Goal: Information Seeking & Learning: Understand process/instructions

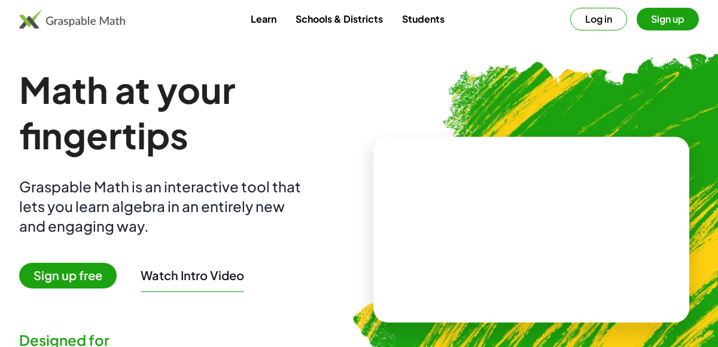
click at [599, 22] on button "Log in" at bounding box center [598, 19] width 57 height 23
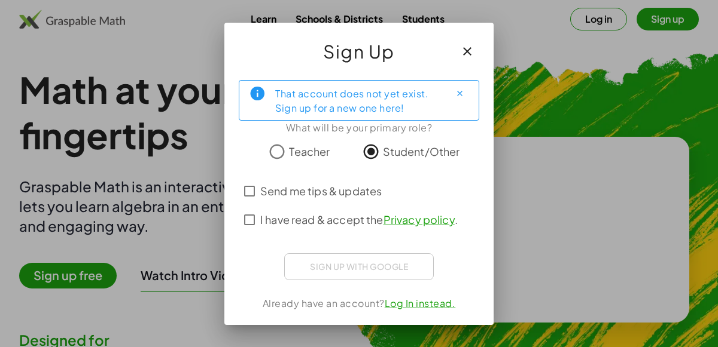
click at [470, 50] on icon "button" at bounding box center [467, 51] width 14 height 14
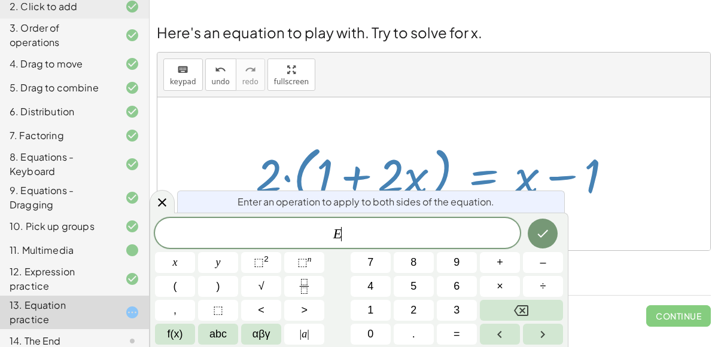
scroll to position [36, 0]
click at [451, 140] on div at bounding box center [438, 174] width 378 height 69
click at [548, 229] on icon "Done" at bounding box center [542, 234] width 14 height 14
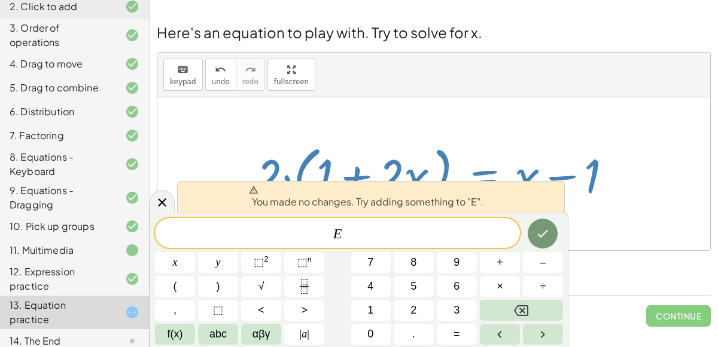
click at [535, 154] on div at bounding box center [438, 174] width 378 height 69
click at [570, 251] on div "Steps: 18" at bounding box center [434, 273] width 554 height 44
click at [103, 307] on div "13. Equation practice" at bounding box center [58, 312] width 96 height 29
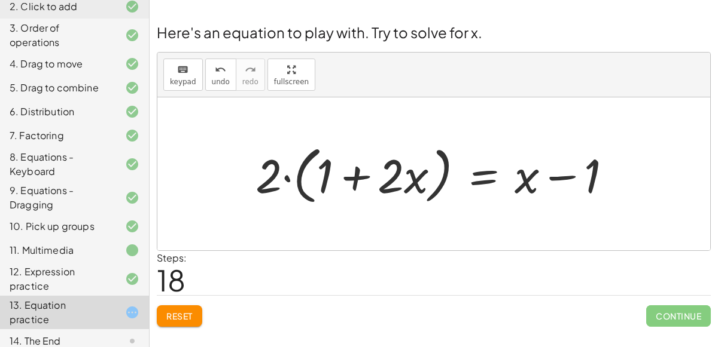
click at [284, 142] on div at bounding box center [438, 174] width 378 height 69
click at [352, 140] on div at bounding box center [438, 174] width 378 height 69
drag, startPoint x: 530, startPoint y: 140, endPoint x: 611, endPoint y: 139, distance: 81.3
click at [611, 140] on div at bounding box center [438, 174] width 378 height 69
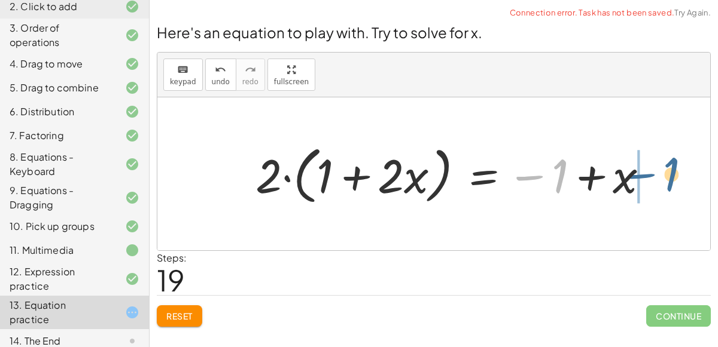
drag, startPoint x: 529, startPoint y: 173, endPoint x: 643, endPoint y: 170, distance: 114.2
click at [643, 170] on div at bounding box center [456, 174] width 414 height 69
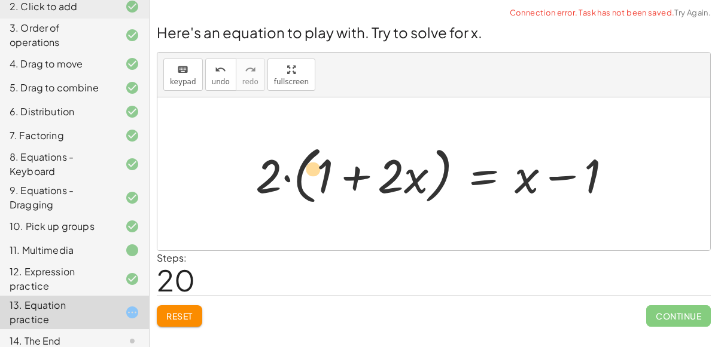
drag, startPoint x: 270, startPoint y: 173, endPoint x: 320, endPoint y: 168, distance: 49.9
click at [320, 168] on div at bounding box center [438, 174] width 378 height 69
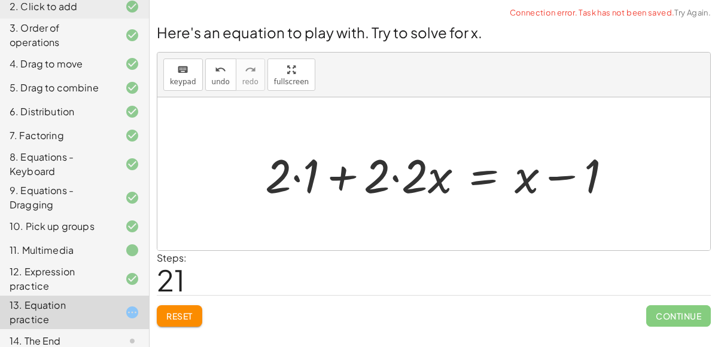
click at [296, 175] on div at bounding box center [443, 175] width 368 height 62
click at [394, 175] on div at bounding box center [457, 175] width 340 height 62
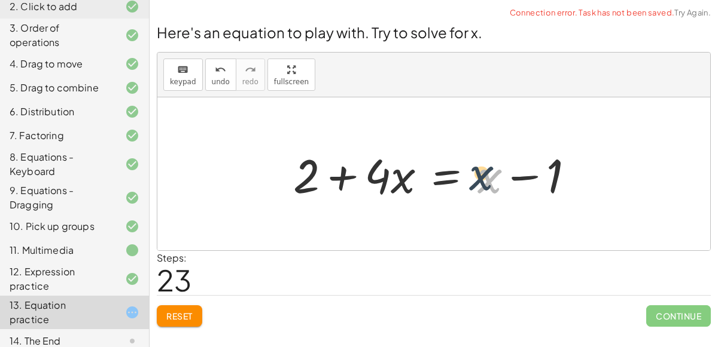
drag, startPoint x: 486, startPoint y: 178, endPoint x: 475, endPoint y: 175, distance: 11.3
click at [475, 175] on div at bounding box center [438, 175] width 303 height 62
drag, startPoint x: 304, startPoint y: 174, endPoint x: 431, endPoint y: 173, distance: 126.2
click at [431, 173] on div at bounding box center [438, 175] width 303 height 62
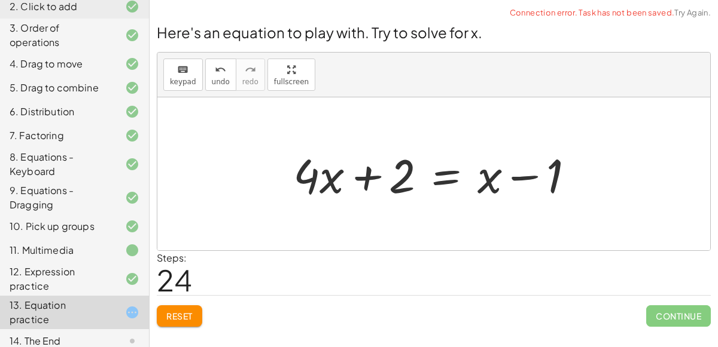
click at [444, 172] on div at bounding box center [438, 175] width 303 height 62
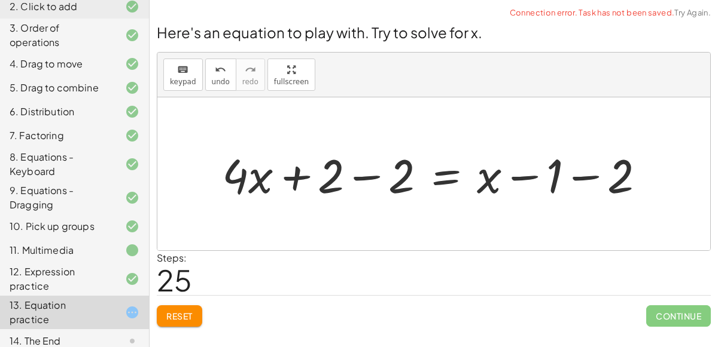
click at [365, 175] on div at bounding box center [438, 175] width 444 height 62
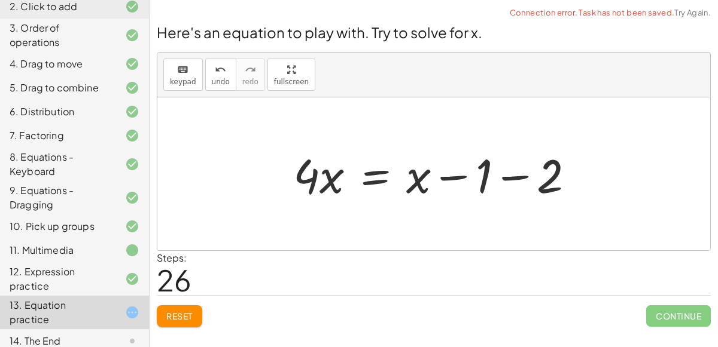
click at [517, 175] on div at bounding box center [438, 175] width 303 height 62
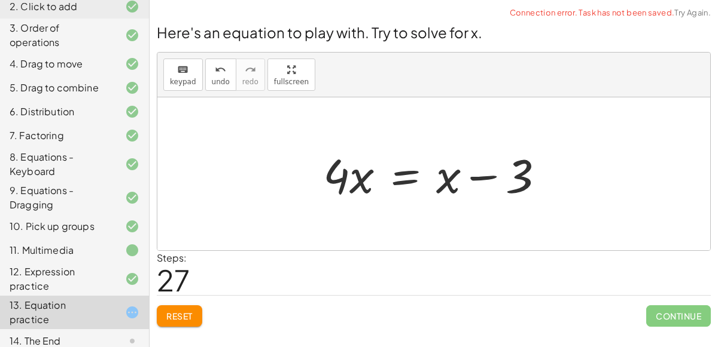
click at [412, 169] on div at bounding box center [438, 175] width 243 height 62
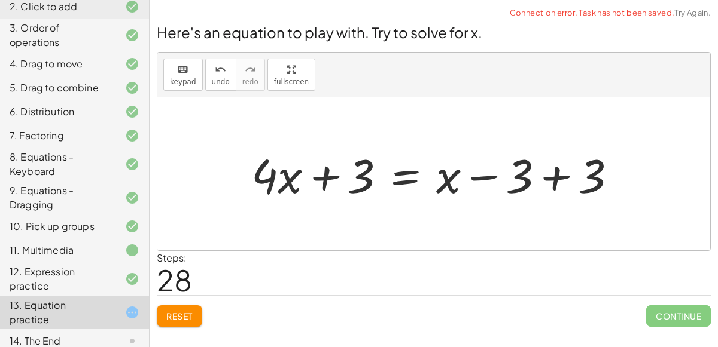
click at [550, 167] on div at bounding box center [438, 175] width 386 height 62
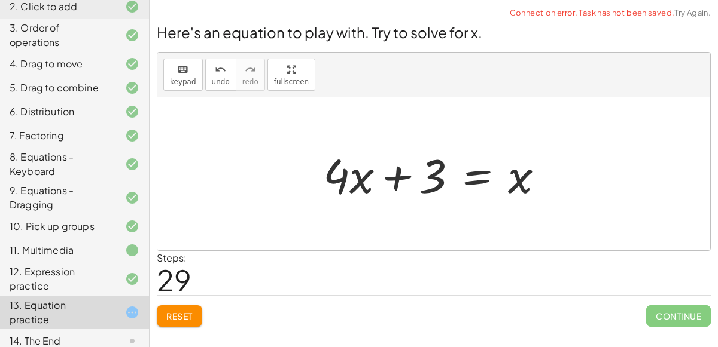
click at [476, 177] on div at bounding box center [438, 175] width 243 height 62
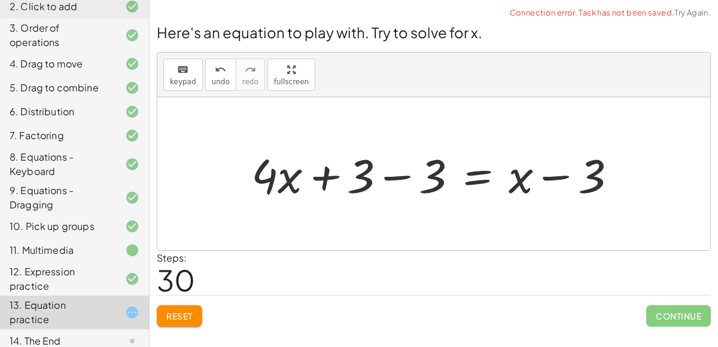
click at [395, 176] on div at bounding box center [438, 175] width 386 height 62
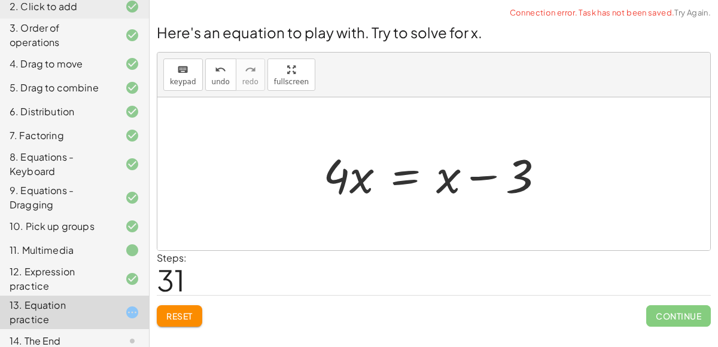
click at [487, 173] on div at bounding box center [438, 175] width 243 height 62
drag, startPoint x: 447, startPoint y: 181, endPoint x: 371, endPoint y: 180, distance: 75.9
click at [371, 180] on div at bounding box center [438, 175] width 243 height 62
click at [407, 173] on div at bounding box center [438, 175] width 243 height 62
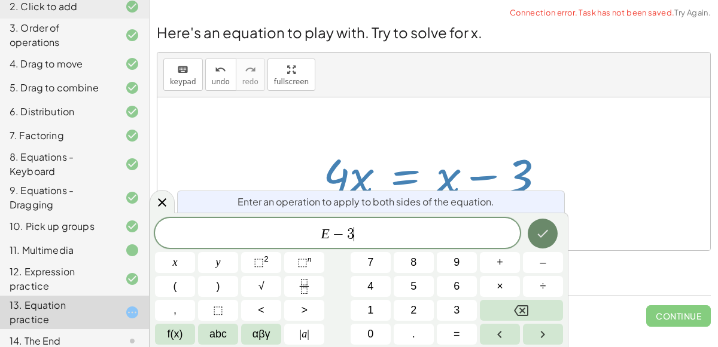
click at [547, 244] on button "Done" at bounding box center [542, 234] width 30 height 30
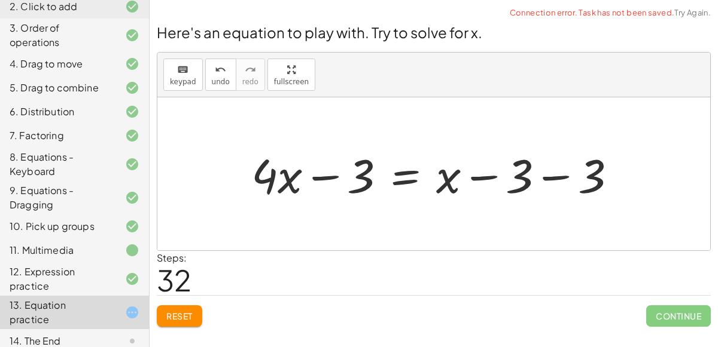
click at [550, 178] on div at bounding box center [438, 175] width 386 height 62
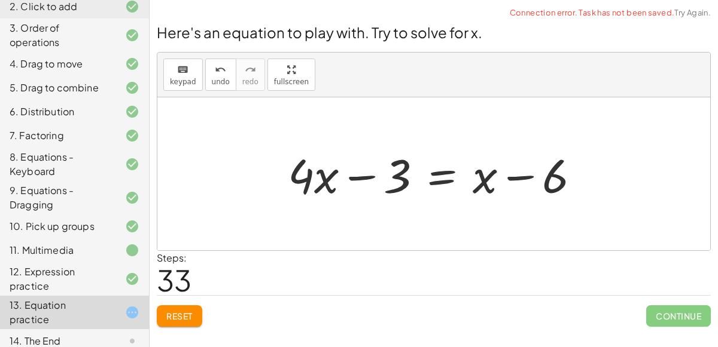
click at [525, 175] on div at bounding box center [439, 175] width 314 height 62
drag, startPoint x: 481, startPoint y: 178, endPoint x: 633, endPoint y: 185, distance: 151.5
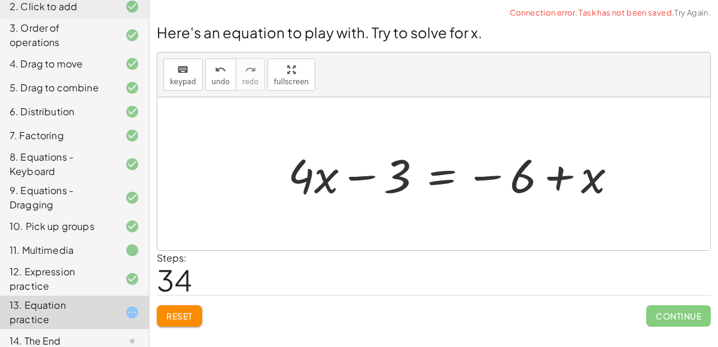
click at [557, 176] on div at bounding box center [457, 175] width 350 height 62
drag, startPoint x: 594, startPoint y: 176, endPoint x: 503, endPoint y: 173, distance: 90.9
click at [503, 173] on div at bounding box center [457, 175] width 350 height 62
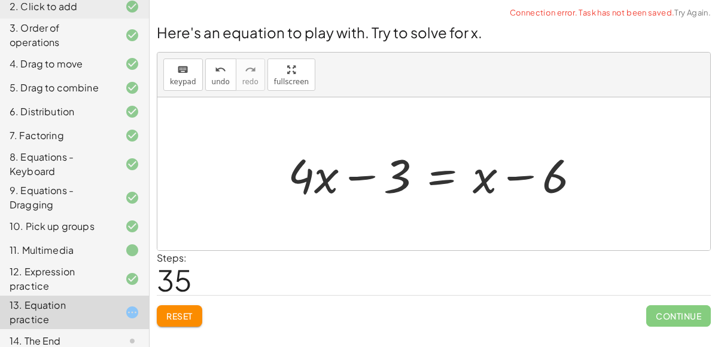
click at [185, 311] on span "Reset" at bounding box center [179, 316] width 26 height 11
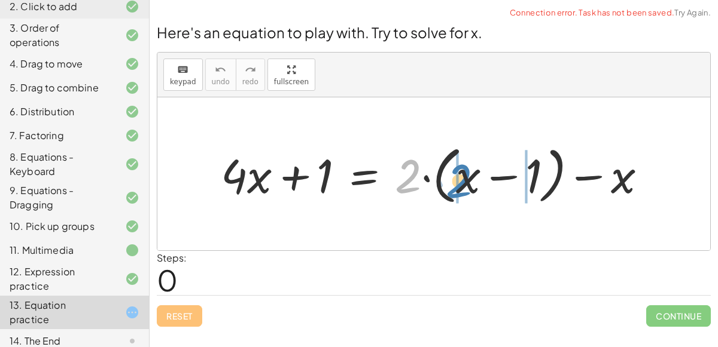
drag, startPoint x: 402, startPoint y: 176, endPoint x: 453, endPoint y: 179, distance: 50.3
click at [453, 179] on div at bounding box center [438, 174] width 447 height 69
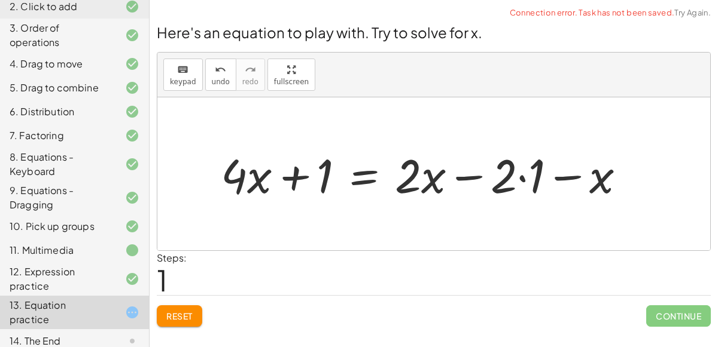
click at [522, 178] on div at bounding box center [428, 175] width 426 height 62
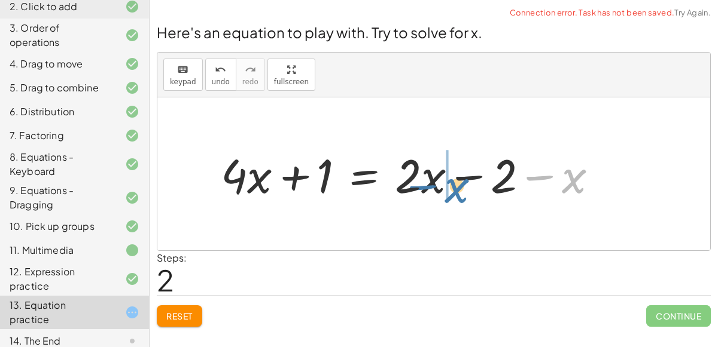
drag, startPoint x: 566, startPoint y: 187, endPoint x: 451, endPoint y: 193, distance: 115.0
click at [451, 193] on div at bounding box center [414, 175] width 398 height 62
click at [460, 173] on div at bounding box center [414, 175] width 398 height 62
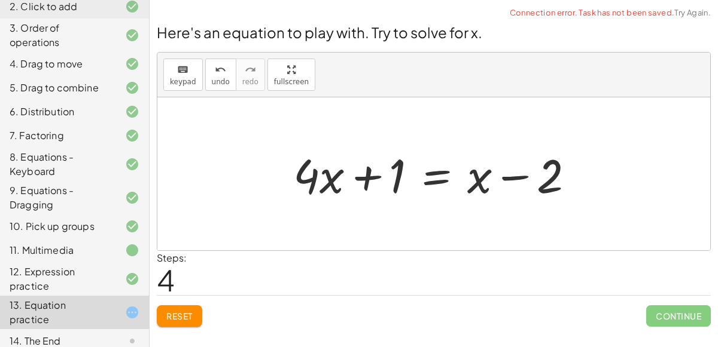
click at [366, 172] on div at bounding box center [438, 175] width 303 height 62
click at [429, 175] on div at bounding box center [438, 175] width 303 height 62
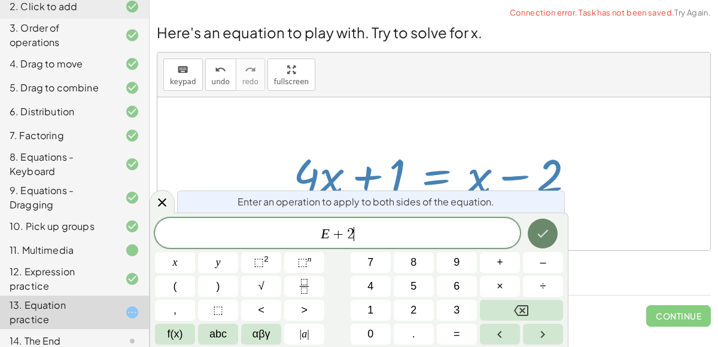
click at [547, 227] on icon "Done" at bounding box center [542, 234] width 14 height 14
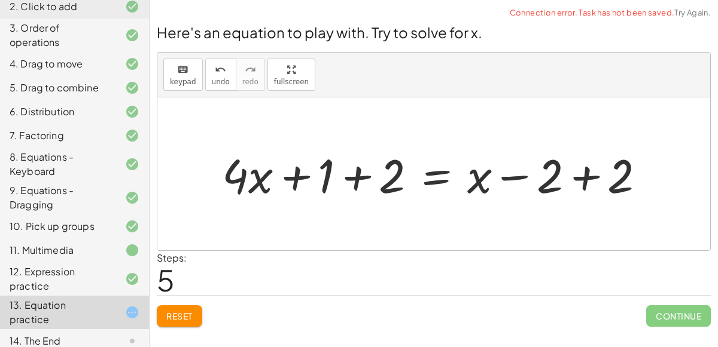
click at [586, 172] on div at bounding box center [438, 175] width 444 height 62
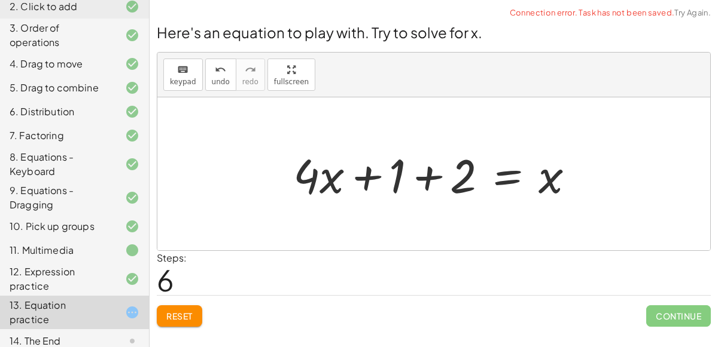
click at [428, 172] on div at bounding box center [438, 175] width 303 height 62
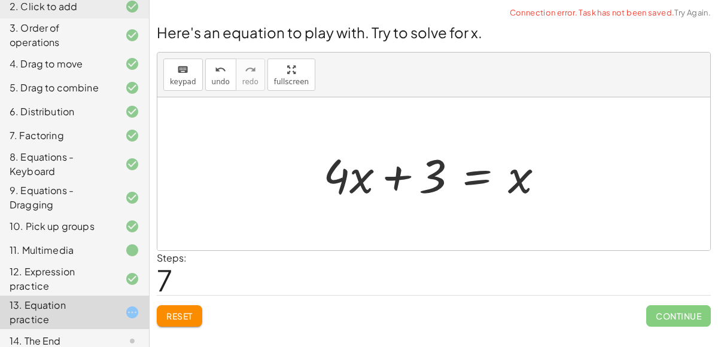
click at [478, 179] on div at bounding box center [438, 175] width 243 height 62
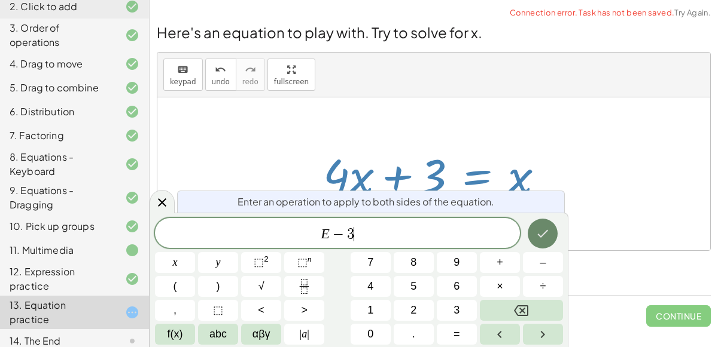
click at [532, 236] on button "Done" at bounding box center [542, 234] width 30 height 30
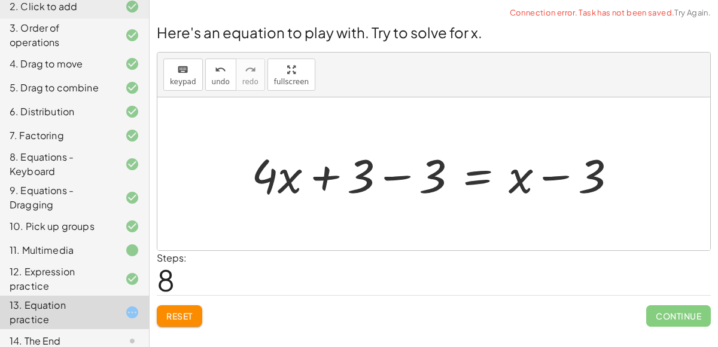
click at [398, 176] on div at bounding box center [438, 175] width 386 height 62
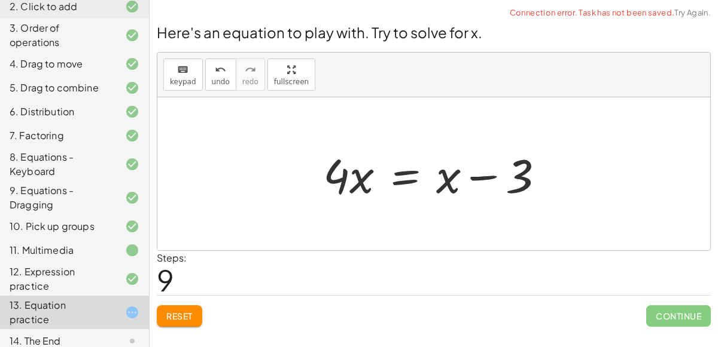
click at [410, 178] on div at bounding box center [438, 175] width 243 height 62
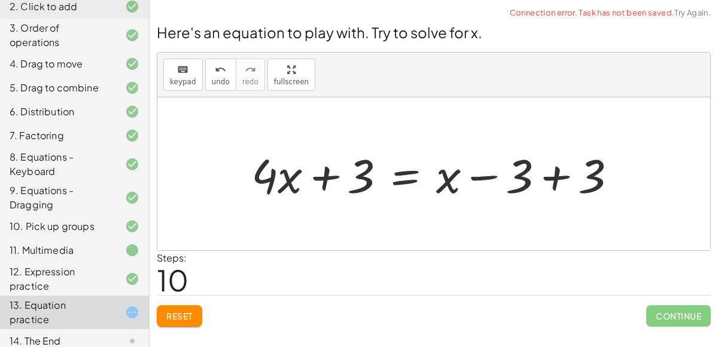
click at [553, 175] on div at bounding box center [438, 175] width 386 height 62
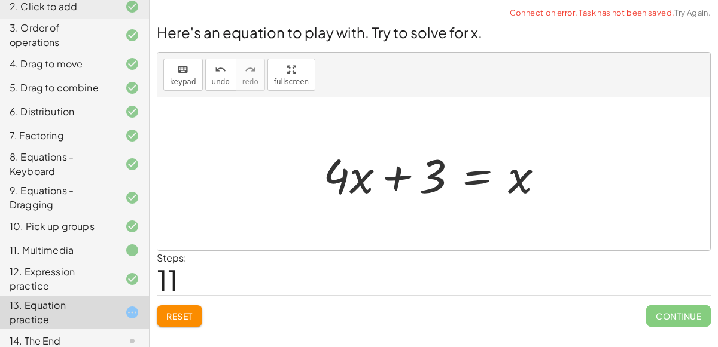
click at [472, 176] on div at bounding box center [438, 175] width 243 height 62
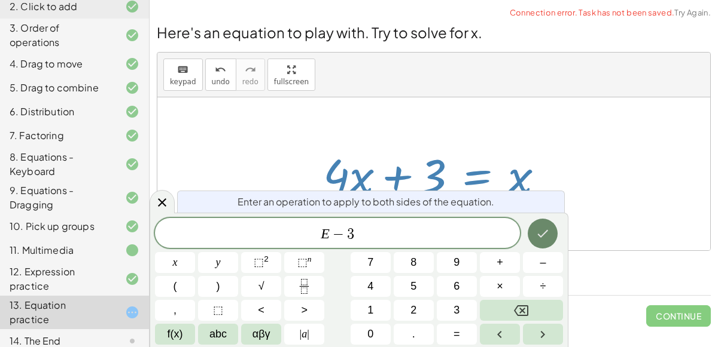
click at [544, 239] on icon "Done" at bounding box center [542, 234] width 14 height 14
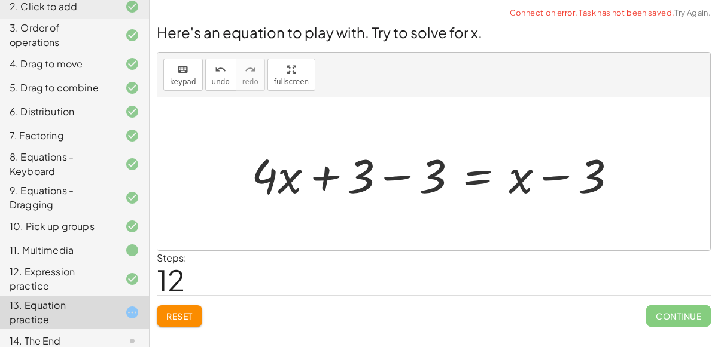
click at [389, 176] on div at bounding box center [438, 175] width 386 height 62
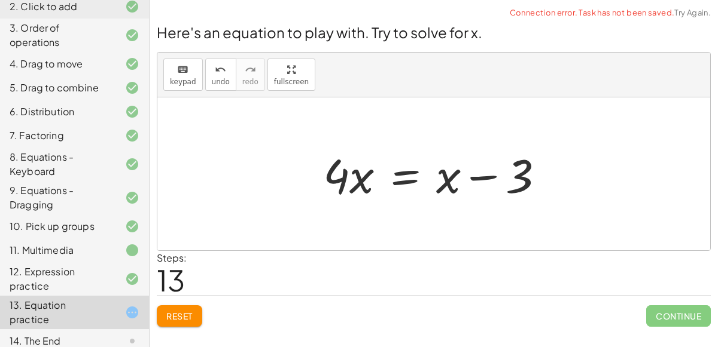
click at [402, 178] on div at bounding box center [438, 175] width 243 height 62
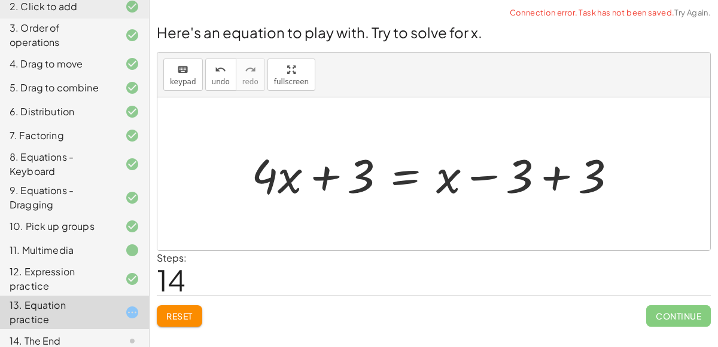
click at [550, 168] on div at bounding box center [438, 175] width 386 height 62
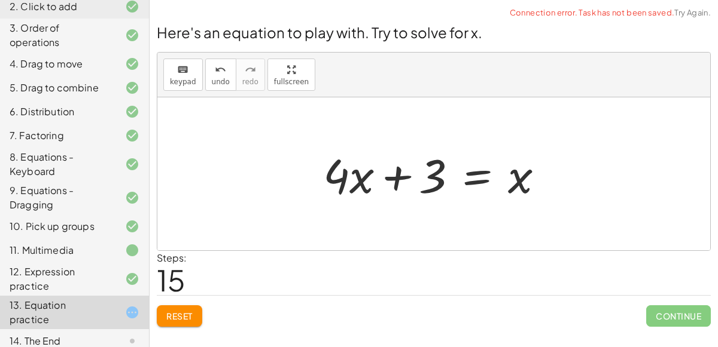
click at [474, 174] on div at bounding box center [438, 175] width 243 height 62
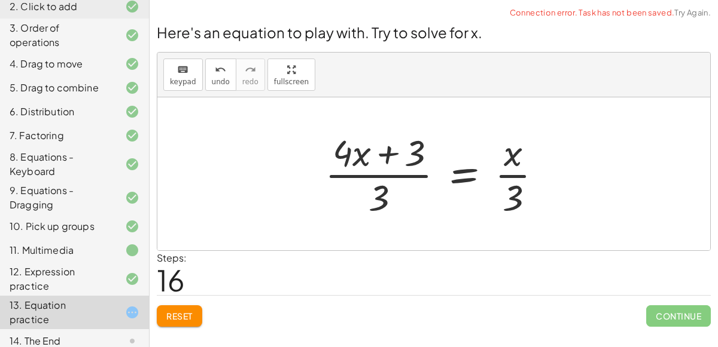
click at [386, 173] on div at bounding box center [438, 174] width 239 height 92
click at [512, 173] on div at bounding box center [438, 174] width 239 height 92
click at [184, 306] on button "Reset" at bounding box center [179, 317] width 45 height 22
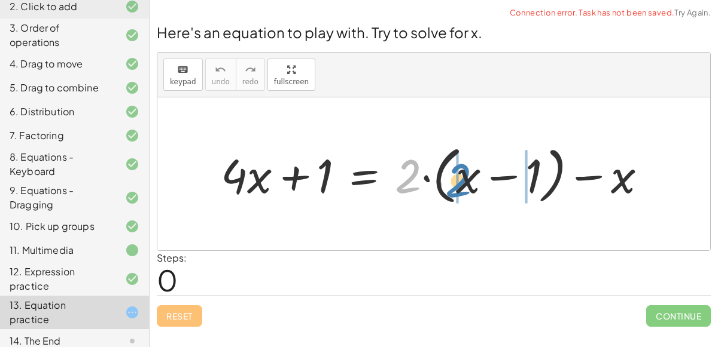
drag, startPoint x: 410, startPoint y: 175, endPoint x: 459, endPoint y: 179, distance: 49.2
click at [459, 179] on div at bounding box center [438, 174] width 447 height 69
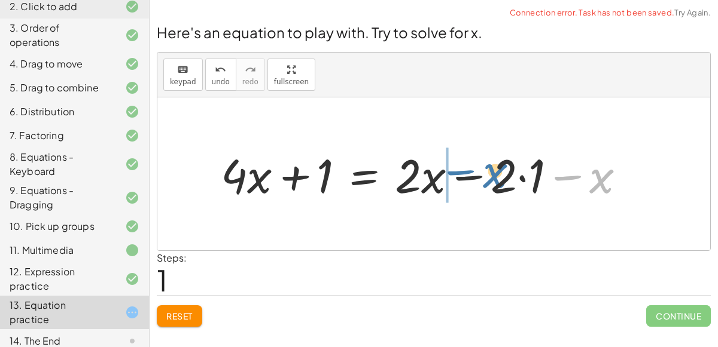
drag, startPoint x: 564, startPoint y: 176, endPoint x: 456, endPoint y: 171, distance: 108.4
click at [456, 171] on div at bounding box center [428, 175] width 426 height 62
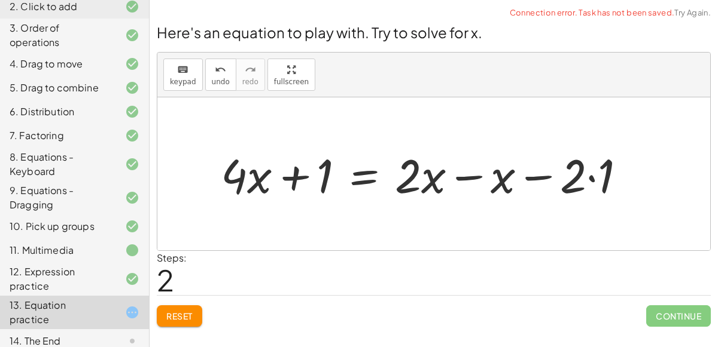
click at [461, 174] on div at bounding box center [428, 175] width 426 height 62
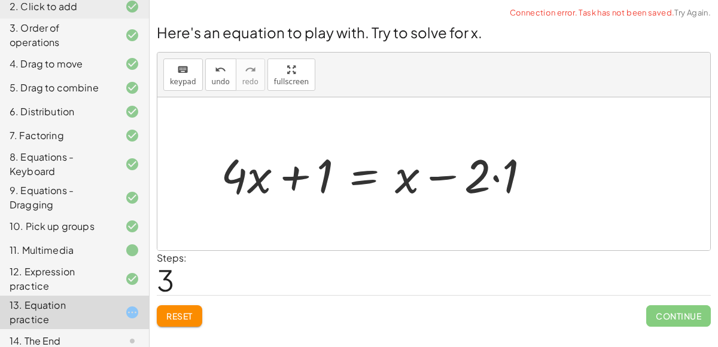
click at [496, 175] on div at bounding box center [380, 175] width 331 height 62
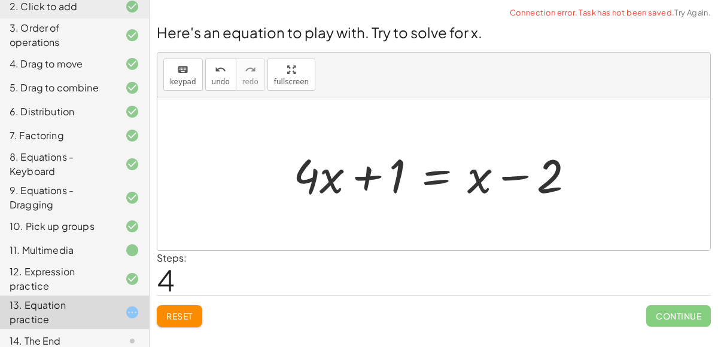
click at [439, 171] on div at bounding box center [438, 175] width 303 height 62
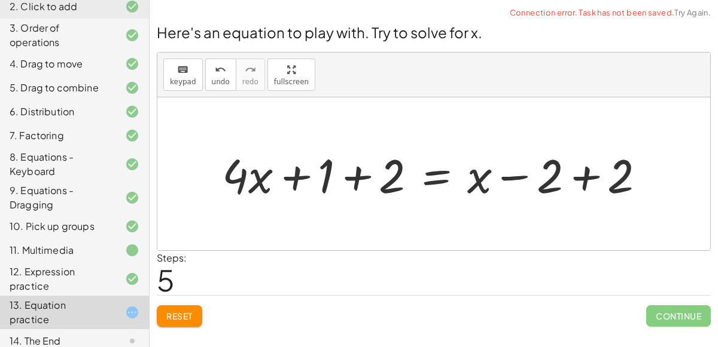
click at [359, 177] on div at bounding box center [438, 175] width 444 height 62
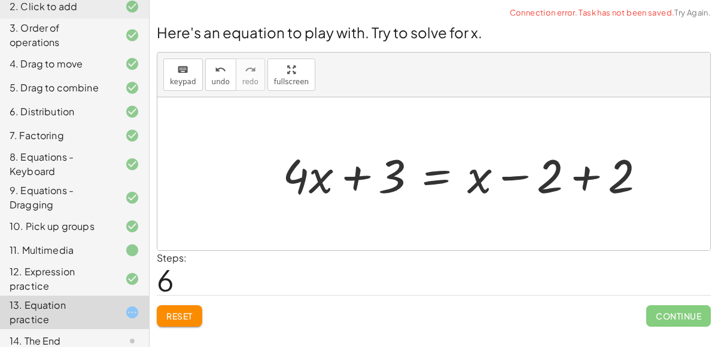
click at [588, 177] on div at bounding box center [468, 175] width 384 height 62
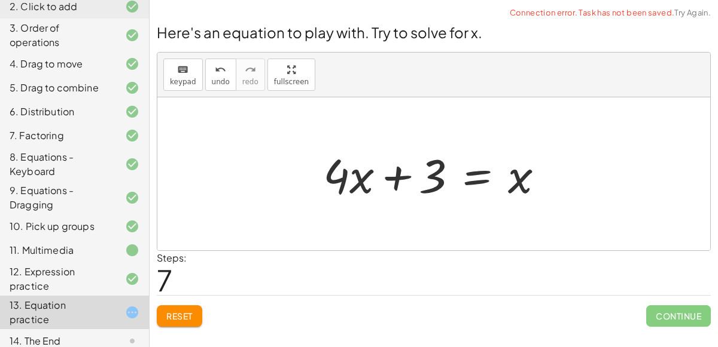
click at [480, 172] on div at bounding box center [438, 175] width 243 height 62
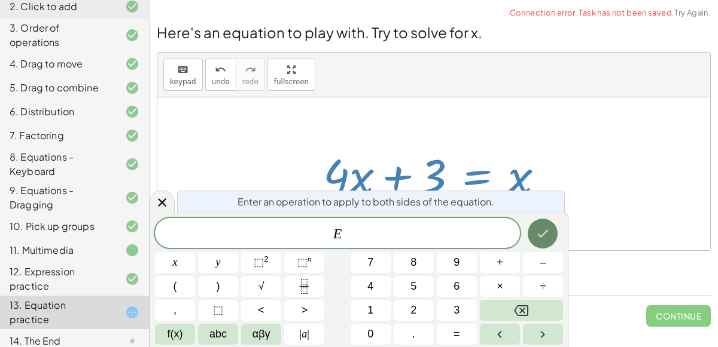
click at [539, 230] on icon "Done" at bounding box center [542, 234] width 14 height 14
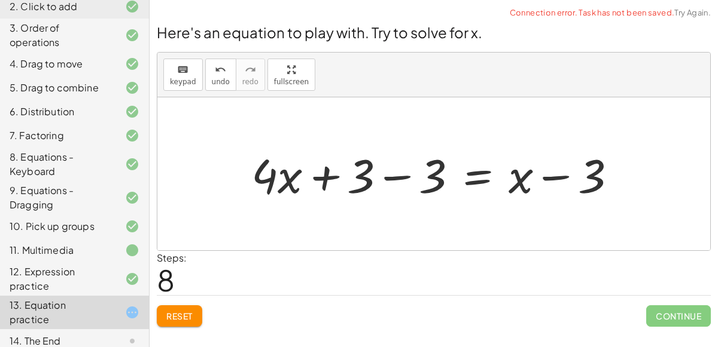
click at [383, 176] on div at bounding box center [438, 175] width 386 height 62
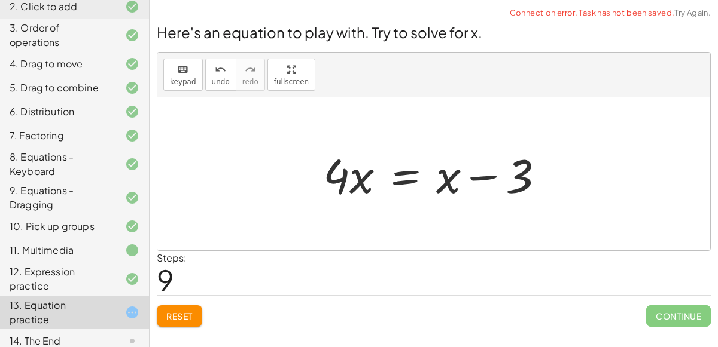
click at [412, 178] on div at bounding box center [438, 175] width 243 height 62
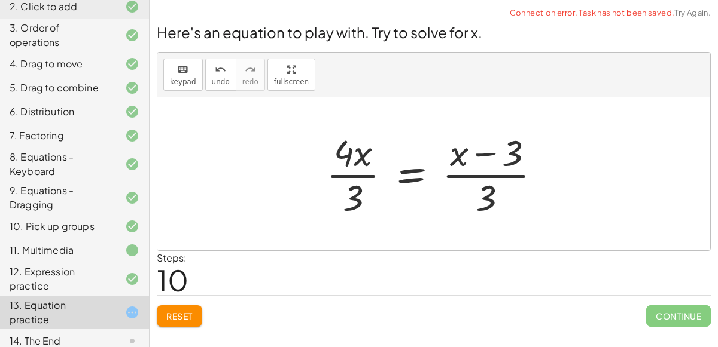
click at [362, 176] on div at bounding box center [438, 174] width 237 height 92
click at [460, 173] on div at bounding box center [438, 174] width 237 height 92
click at [212, 83] on span "undo" at bounding box center [221, 82] width 18 height 8
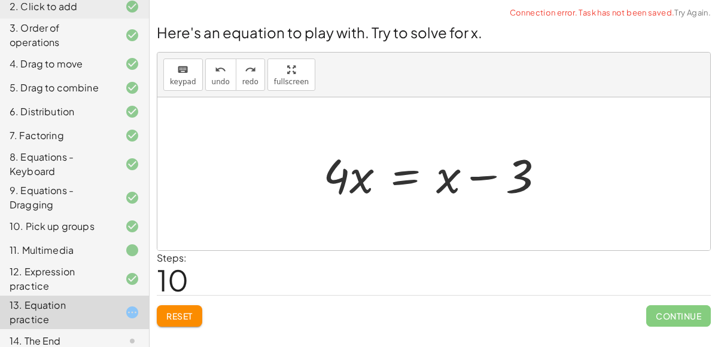
click at [398, 176] on div at bounding box center [438, 175] width 243 height 62
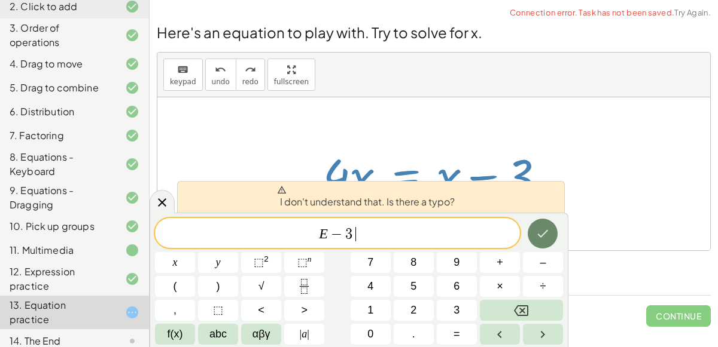
click at [542, 237] on icon "Done" at bounding box center [542, 234] width 14 height 14
click at [414, 237] on span "E − 3 ​" at bounding box center [337, 234] width 365 height 17
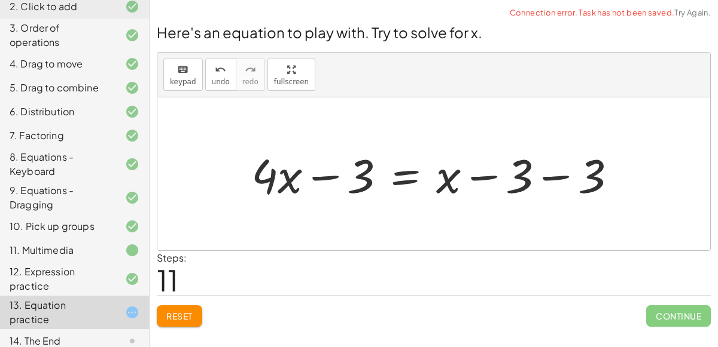
click at [551, 176] on div at bounding box center [438, 175] width 386 height 62
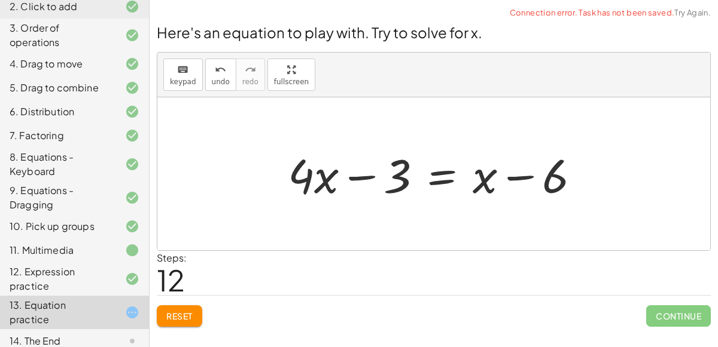
click at [439, 175] on div at bounding box center [439, 175] width 314 height 62
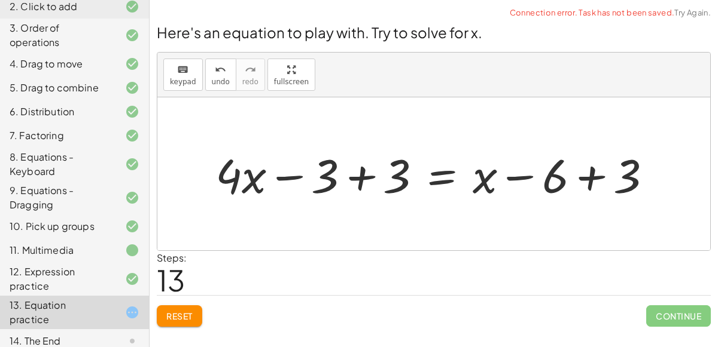
click at [361, 174] on div at bounding box center [437, 175] width 457 height 62
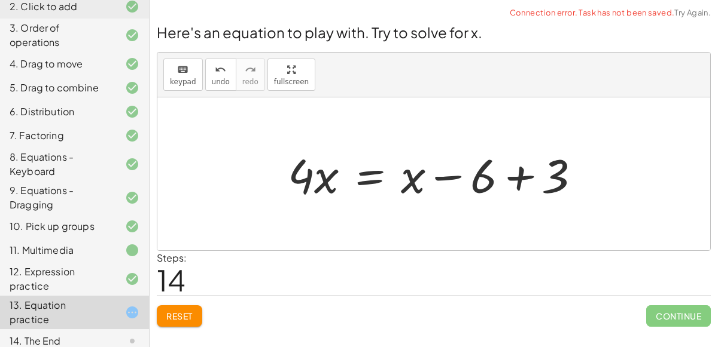
click at [521, 176] on div at bounding box center [439, 175] width 314 height 62
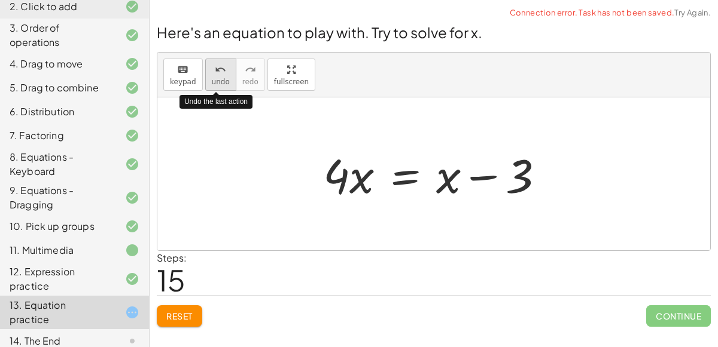
click at [219, 72] on icon "undo" at bounding box center [220, 70] width 11 height 14
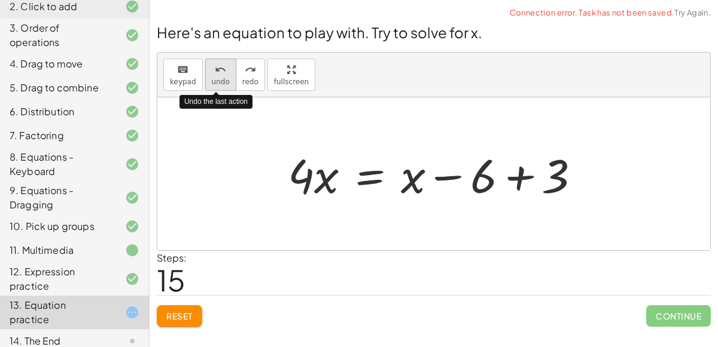
click at [219, 72] on icon "undo" at bounding box center [220, 70] width 11 height 14
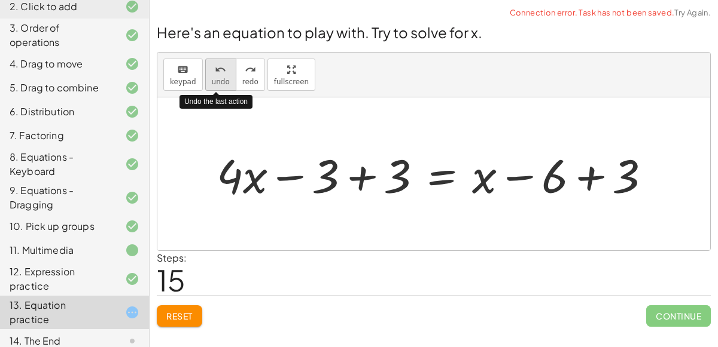
click at [222, 79] on span "undo" at bounding box center [221, 82] width 18 height 8
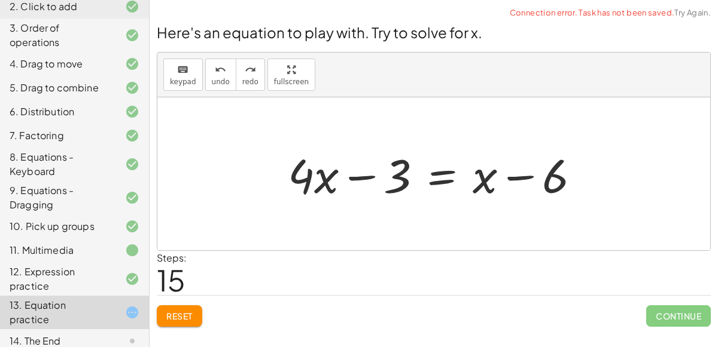
click at [453, 173] on div at bounding box center [439, 175] width 314 height 62
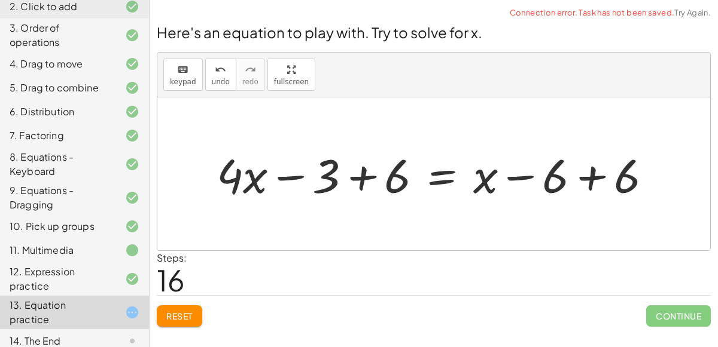
click at [362, 169] on div at bounding box center [438, 175] width 456 height 62
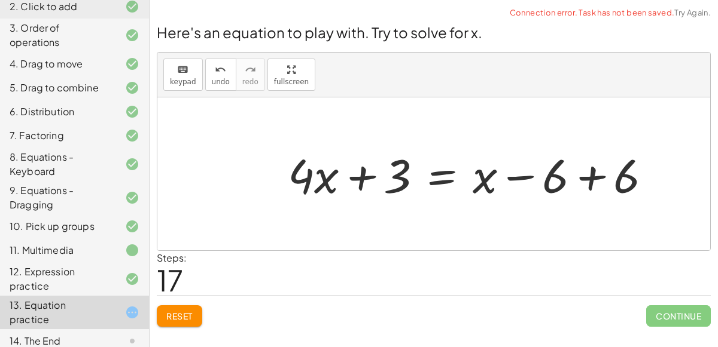
click at [591, 175] on div at bounding box center [474, 175] width 385 height 62
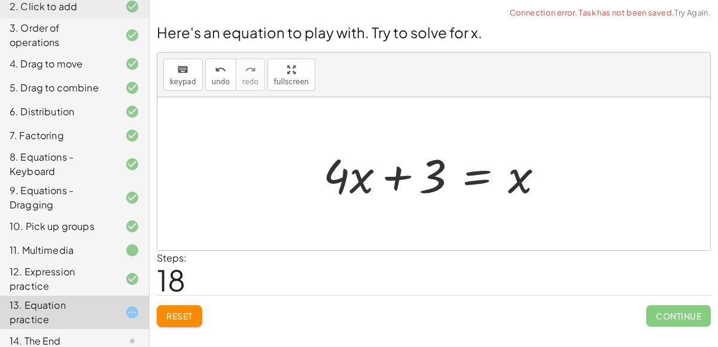
click at [473, 177] on div at bounding box center [438, 175] width 243 height 62
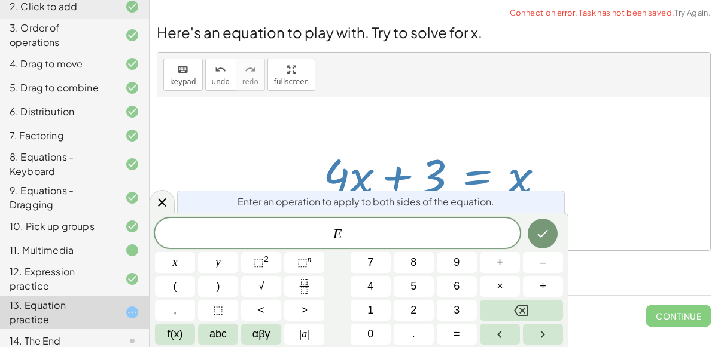
click at [544, 161] on div at bounding box center [438, 175] width 243 height 62
click at [539, 227] on icon "Done" at bounding box center [542, 234] width 14 height 14
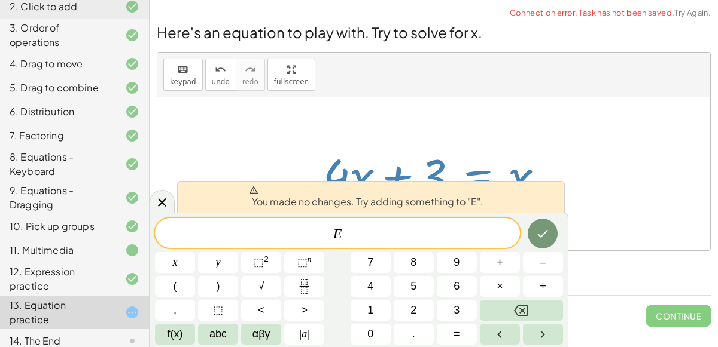
click at [538, 153] on div at bounding box center [438, 175] width 243 height 62
click at [596, 126] on div at bounding box center [433, 173] width 553 height 153
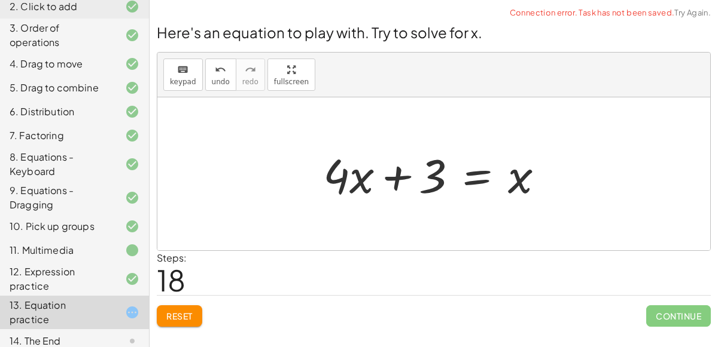
click at [478, 173] on div at bounding box center [438, 175] width 243 height 62
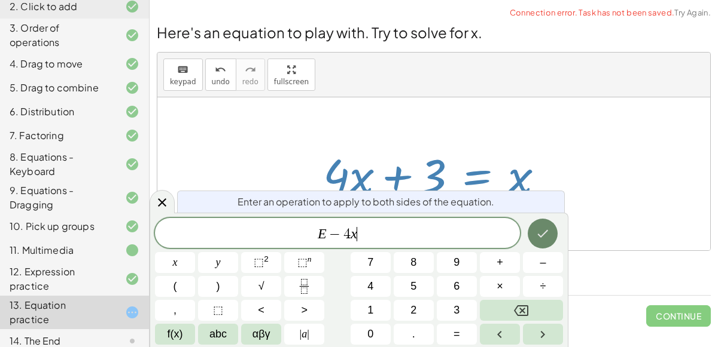
click at [540, 242] on button "Done" at bounding box center [542, 234] width 30 height 30
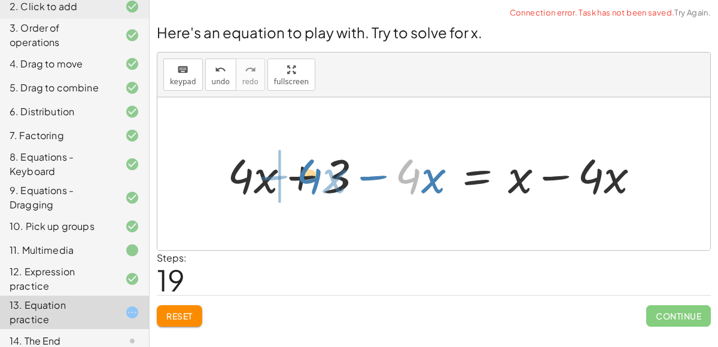
drag, startPoint x: 415, startPoint y: 178, endPoint x: 313, endPoint y: 177, distance: 101.7
click at [313, 177] on div at bounding box center [438, 175] width 434 height 62
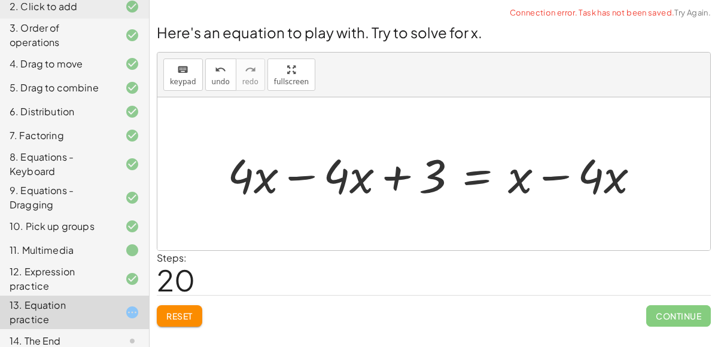
click at [299, 174] on div at bounding box center [438, 175] width 434 height 62
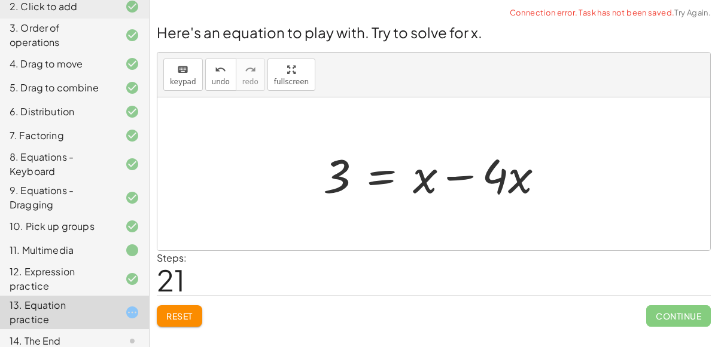
click at [459, 176] on div at bounding box center [438, 175] width 243 height 62
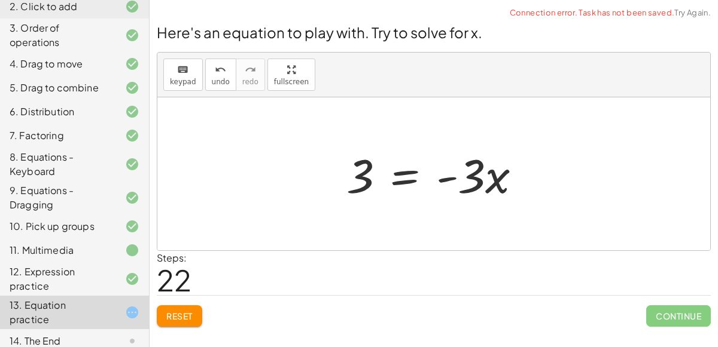
click at [402, 176] on div at bounding box center [438, 175] width 196 height 62
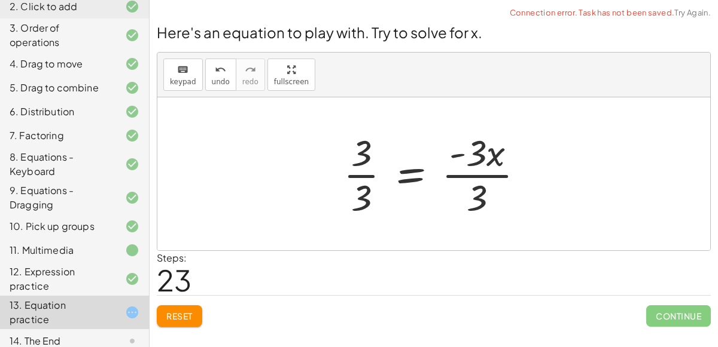
click at [361, 176] on div at bounding box center [438, 174] width 202 height 92
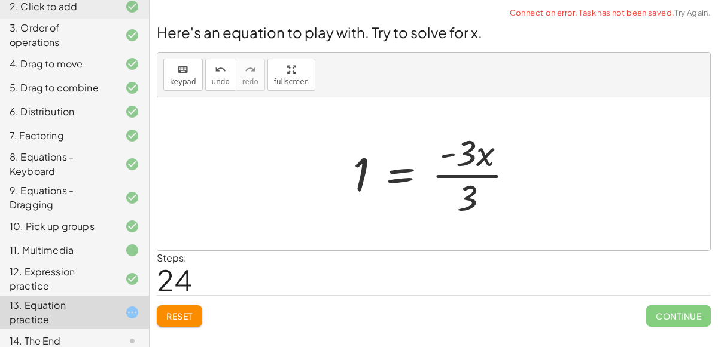
click at [454, 173] on div at bounding box center [438, 174] width 182 height 92
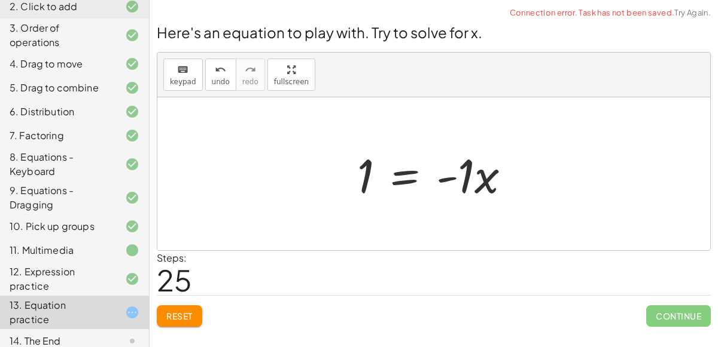
click at [451, 178] on div at bounding box center [438, 175] width 175 height 62
click at [410, 171] on div at bounding box center [438, 175] width 175 height 62
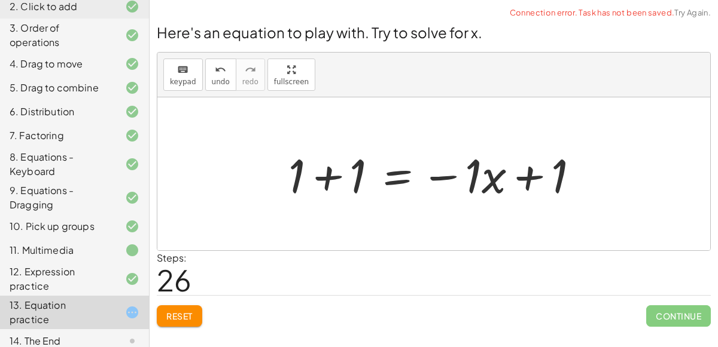
click at [325, 174] on div at bounding box center [438, 175] width 312 height 62
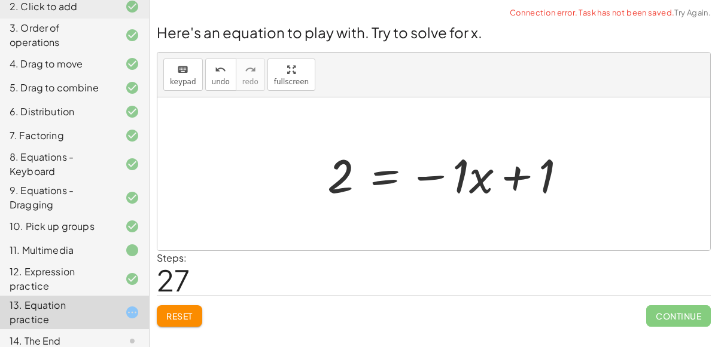
click at [523, 182] on div at bounding box center [451, 175] width 260 height 62
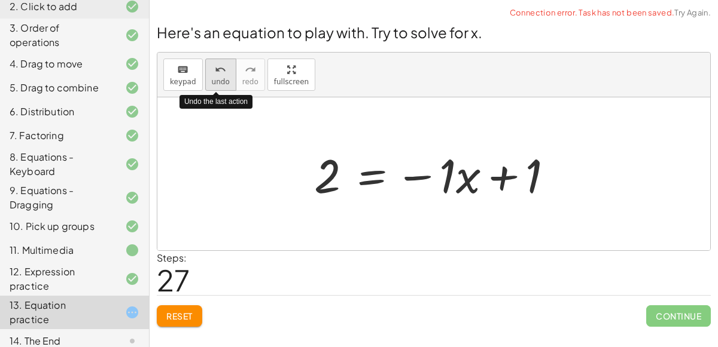
click at [212, 78] on span "undo" at bounding box center [221, 82] width 18 height 8
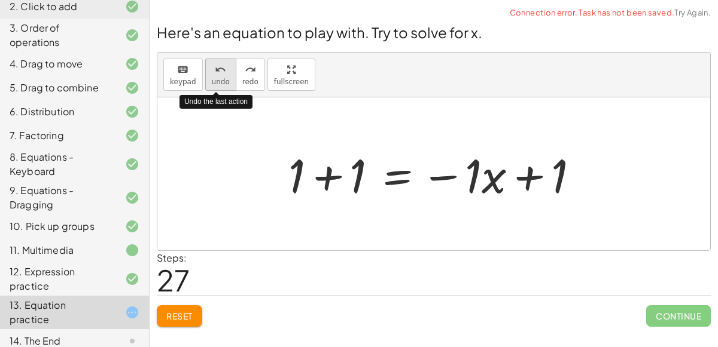
click at [212, 78] on span "undo" at bounding box center [221, 82] width 18 height 8
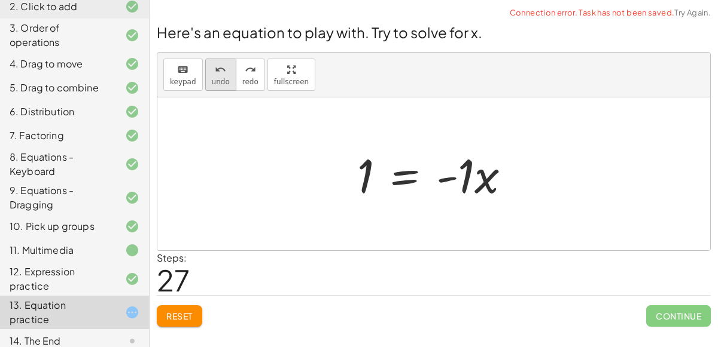
click at [205, 78] on button "undo undo" at bounding box center [220, 75] width 31 height 32
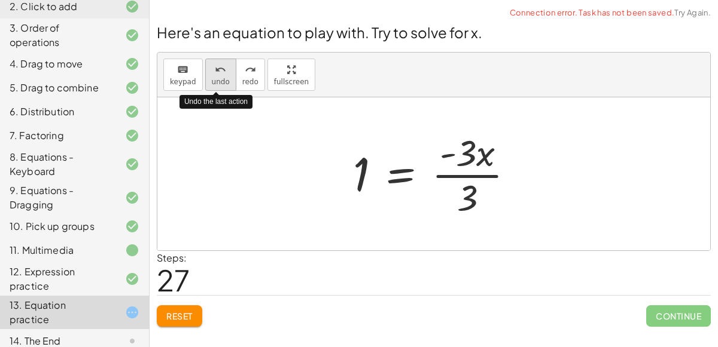
click at [205, 78] on button "undo undo" at bounding box center [220, 75] width 31 height 32
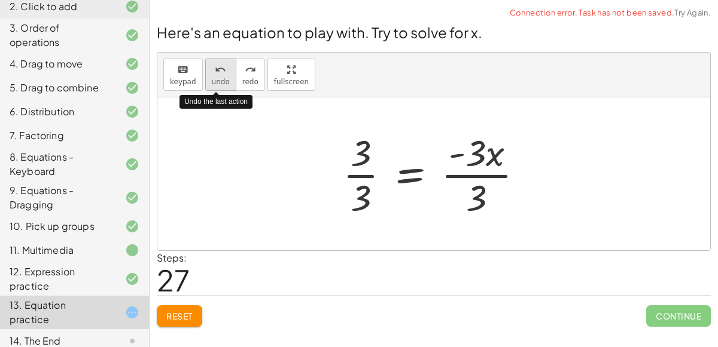
click at [205, 78] on button "undo undo" at bounding box center [220, 75] width 31 height 32
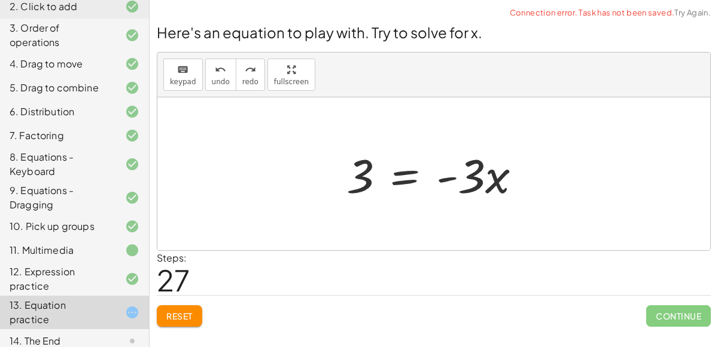
click at [406, 179] on div at bounding box center [438, 175] width 196 height 62
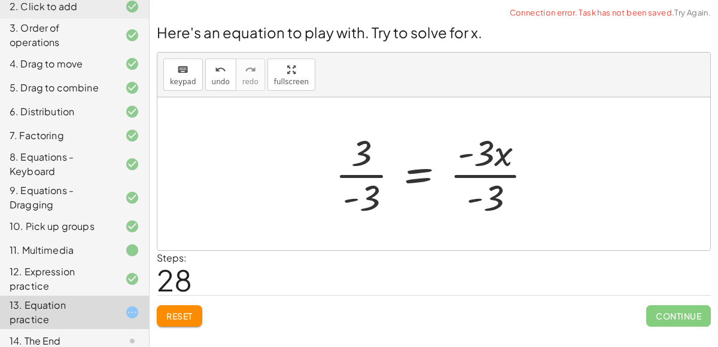
click at [354, 174] on div at bounding box center [438, 174] width 218 height 92
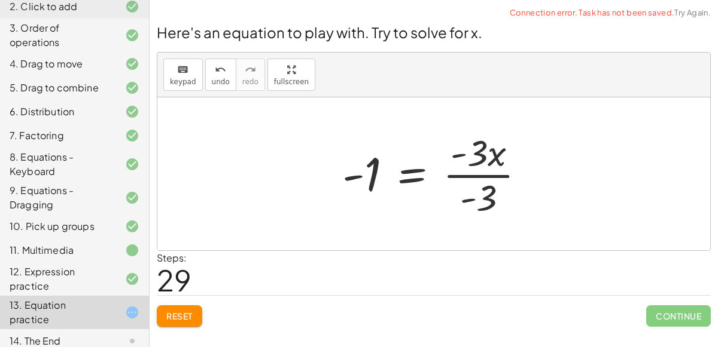
click at [474, 175] on div at bounding box center [438, 174] width 205 height 92
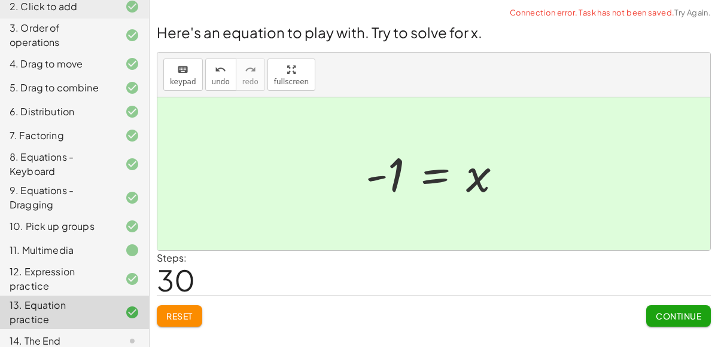
click at [670, 318] on span "Continue" at bounding box center [677, 316] width 45 height 11
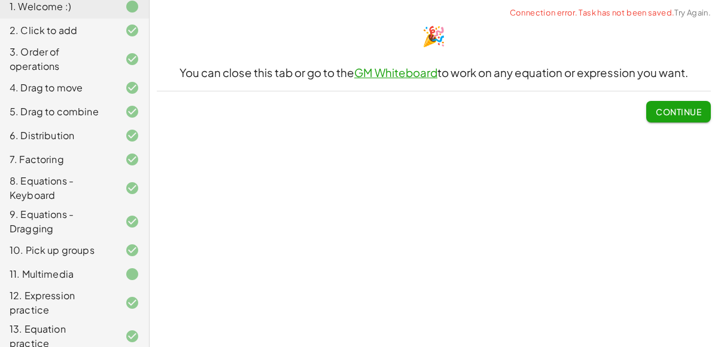
scroll to position [120, 0]
click at [74, 274] on div "11. Multimedia" at bounding box center [58, 275] width 96 height 14
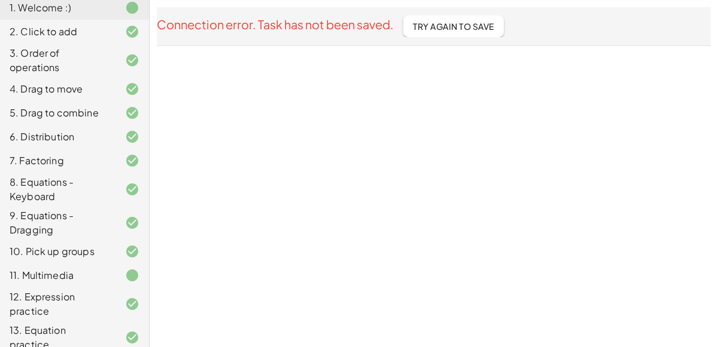
scroll to position [145, 0]
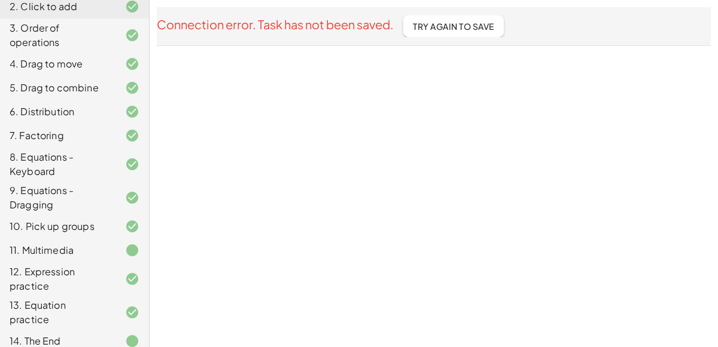
click at [103, 334] on div "14. The End" at bounding box center [58, 341] width 96 height 14
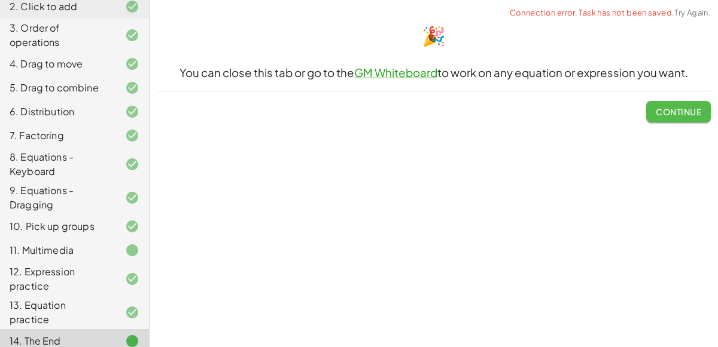
click at [686, 116] on span "Continue" at bounding box center [677, 111] width 45 height 11
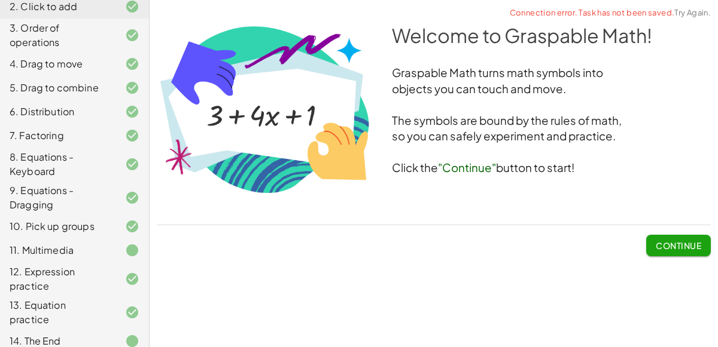
click at [663, 252] on button "Continue" at bounding box center [678, 246] width 65 height 22
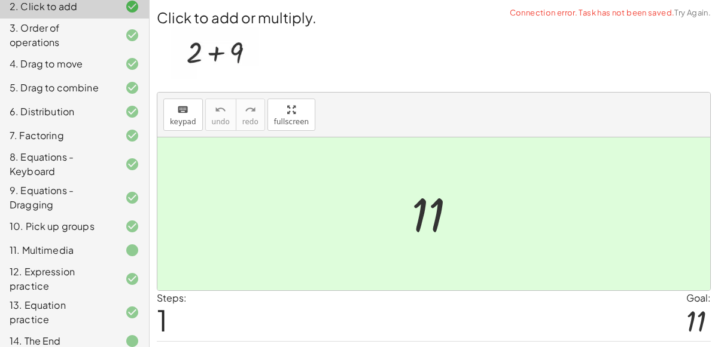
scroll to position [30, 0]
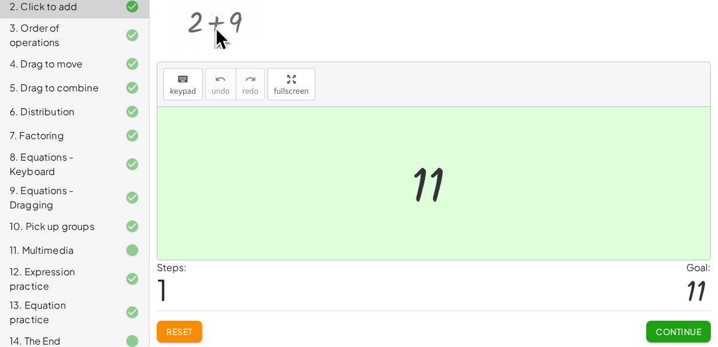
click at [660, 328] on span "Continue" at bounding box center [677, 331] width 45 height 11
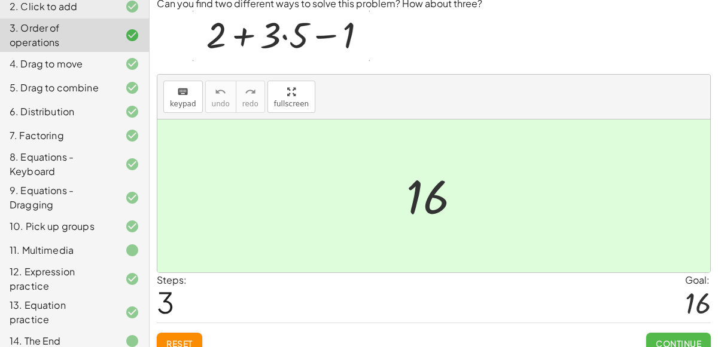
click at [659, 338] on span "Continue" at bounding box center [677, 343] width 45 height 11
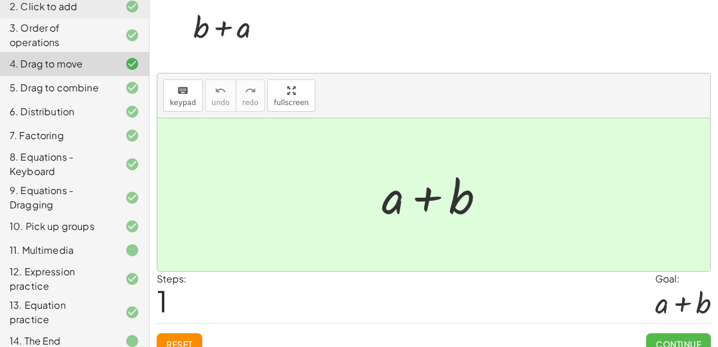
click at [659, 339] on span "Continue" at bounding box center [677, 344] width 45 height 11
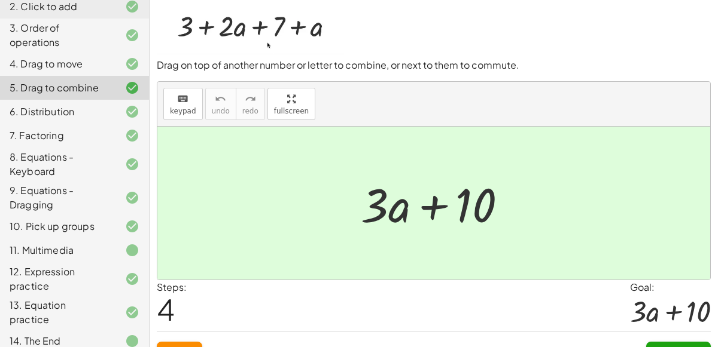
click at [659, 337] on div "Continue" at bounding box center [678, 347] width 65 height 31
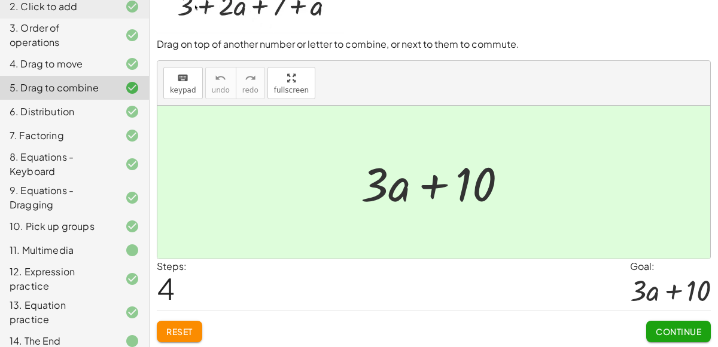
click at [655, 321] on button "Continue" at bounding box center [678, 332] width 65 height 22
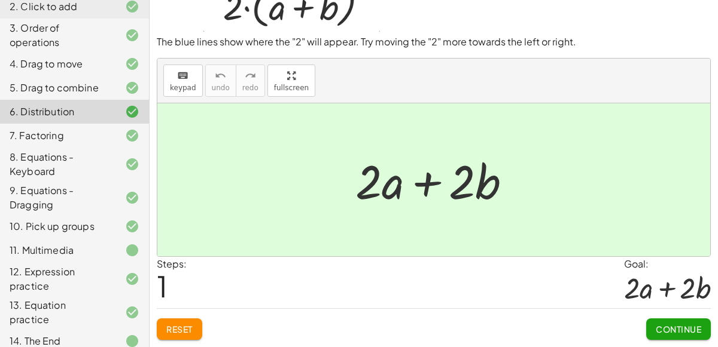
scroll to position [44, 0]
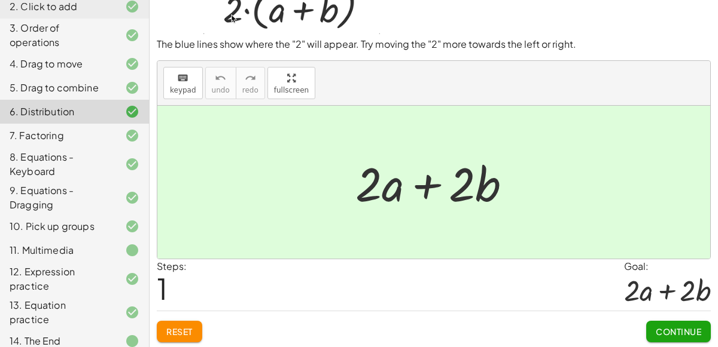
click at [655, 321] on button "Continue" at bounding box center [678, 332] width 65 height 22
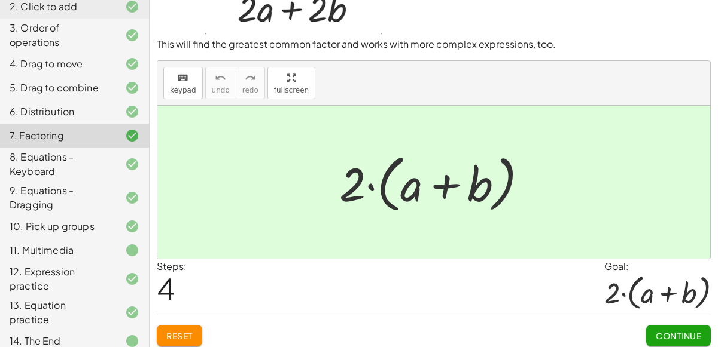
click at [655, 321] on div "Continue" at bounding box center [678, 331] width 65 height 31
click at [660, 331] on span "Continue" at bounding box center [677, 336] width 45 height 11
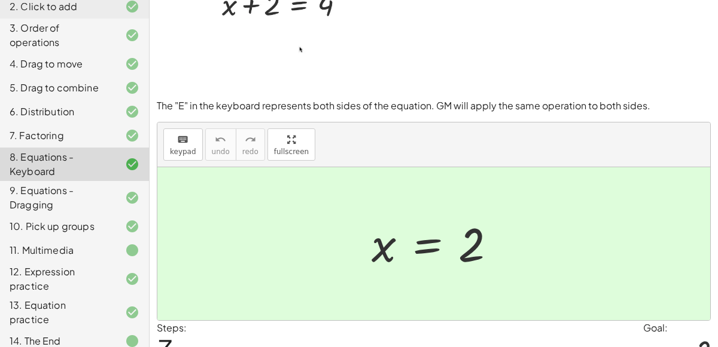
click at [660, 329] on div "Goal:" at bounding box center [677, 328] width 68 height 14
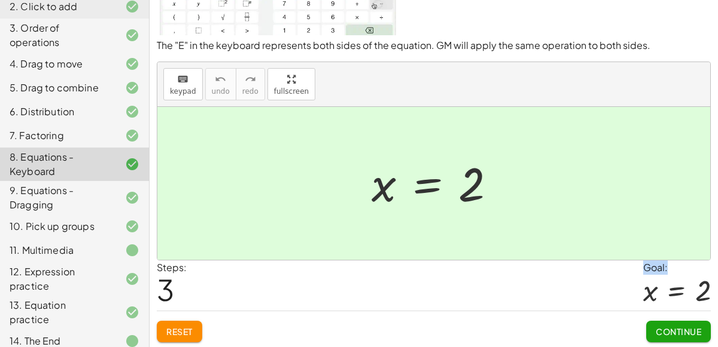
click at [660, 329] on span "Continue" at bounding box center [677, 331] width 45 height 11
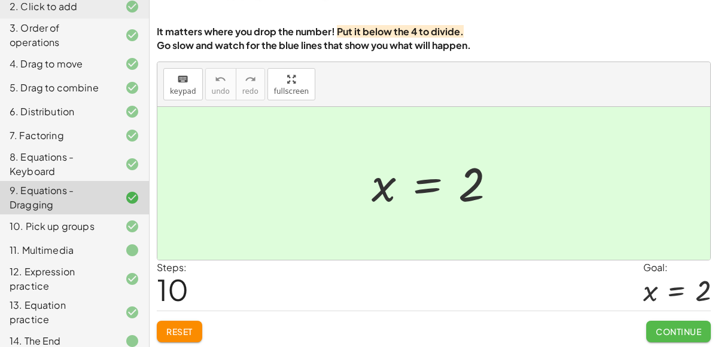
click at [660, 329] on span "Continue" at bounding box center [677, 331] width 45 height 11
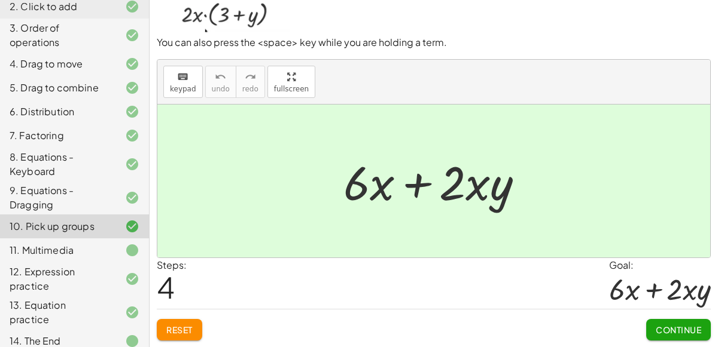
scroll to position [96, 0]
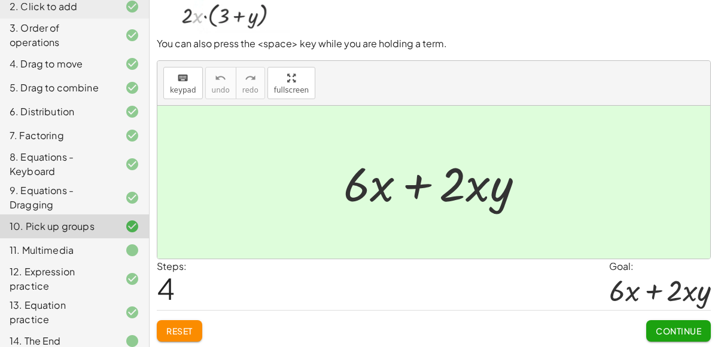
click at [660, 329] on span "Continue" at bounding box center [677, 331] width 45 height 11
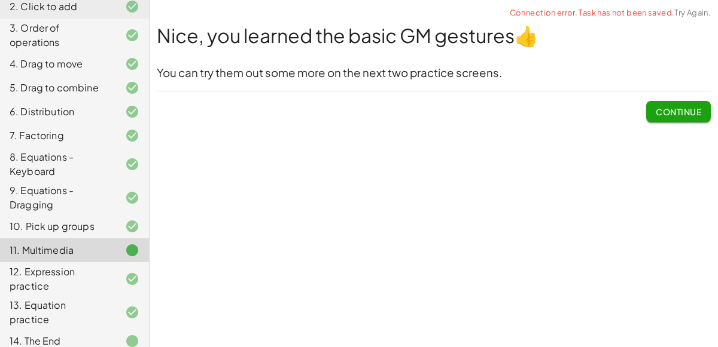
scroll to position [0, 0]
click at [660, 329] on div "Welcome to Graspable Math! Graspable Math turns math symbols into objects you c…" at bounding box center [433, 173] width 568 height 347
click at [659, 111] on span "Continue" at bounding box center [677, 111] width 45 height 11
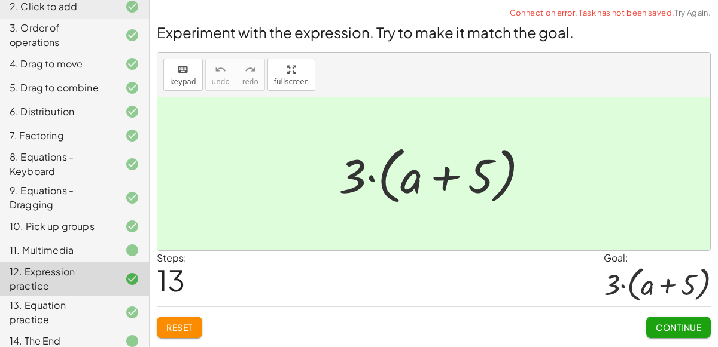
click at [68, 334] on div "14. The End" at bounding box center [58, 341] width 96 height 14
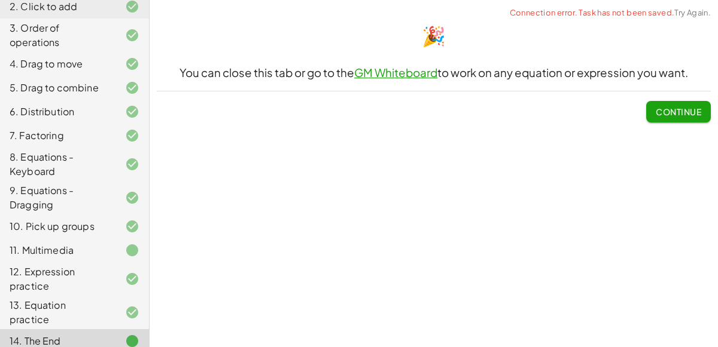
click at [688, 108] on span "Continue" at bounding box center [677, 111] width 45 height 11
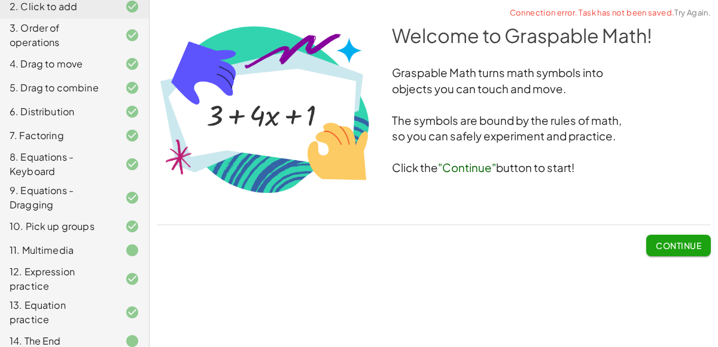
click at [71, 334] on div "14. The End" at bounding box center [58, 341] width 96 height 14
